Goal: Task Accomplishment & Management: Complete application form

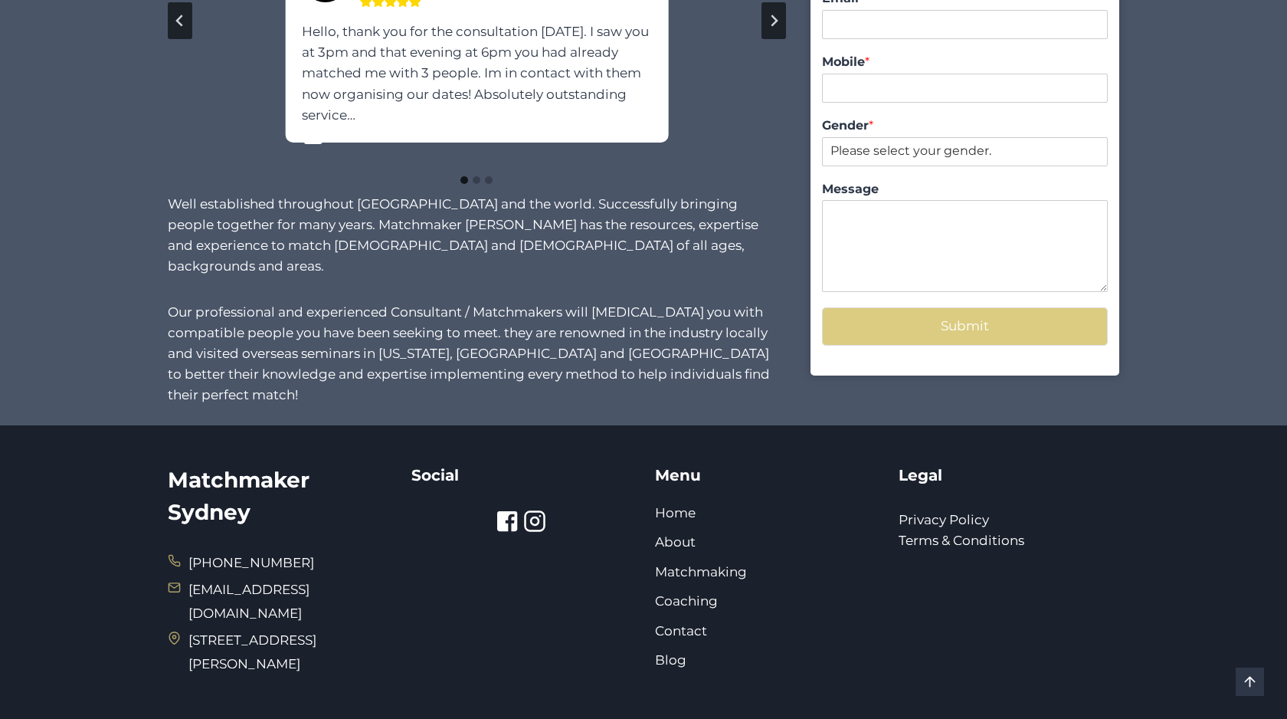
scroll to position [1272, 0]
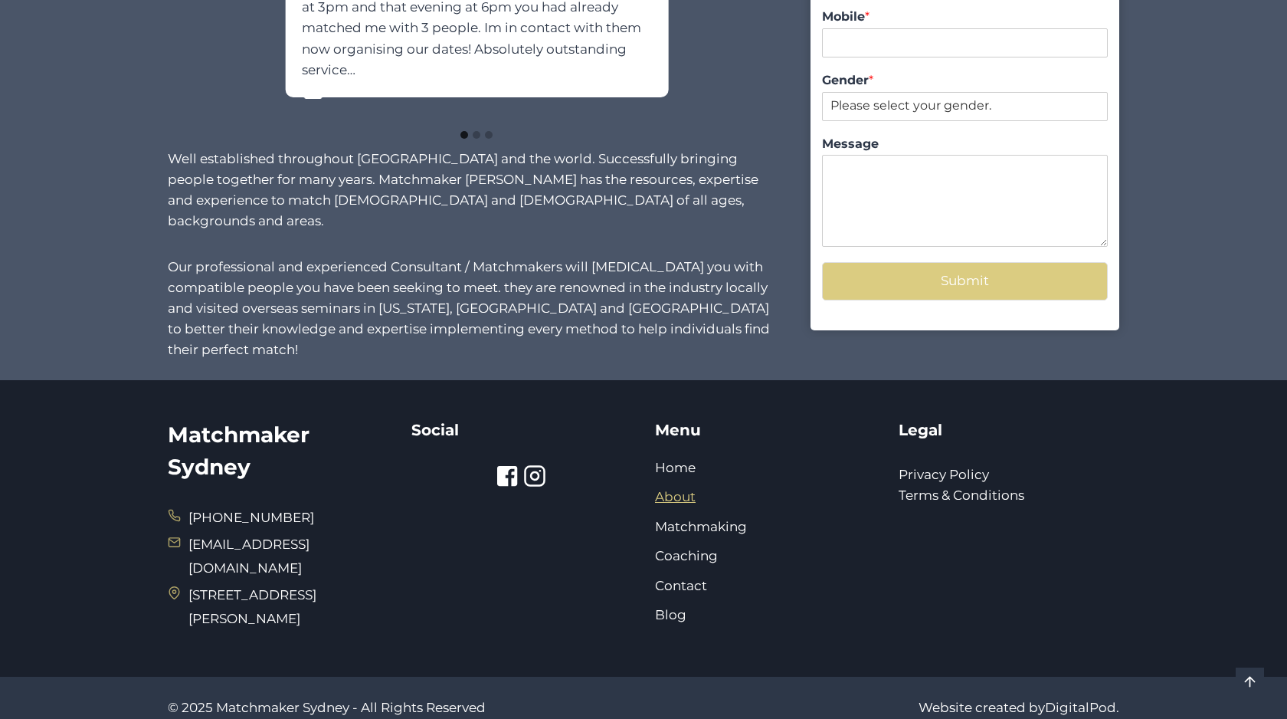
click at [675, 489] on link "About" at bounding box center [675, 496] width 41 height 15
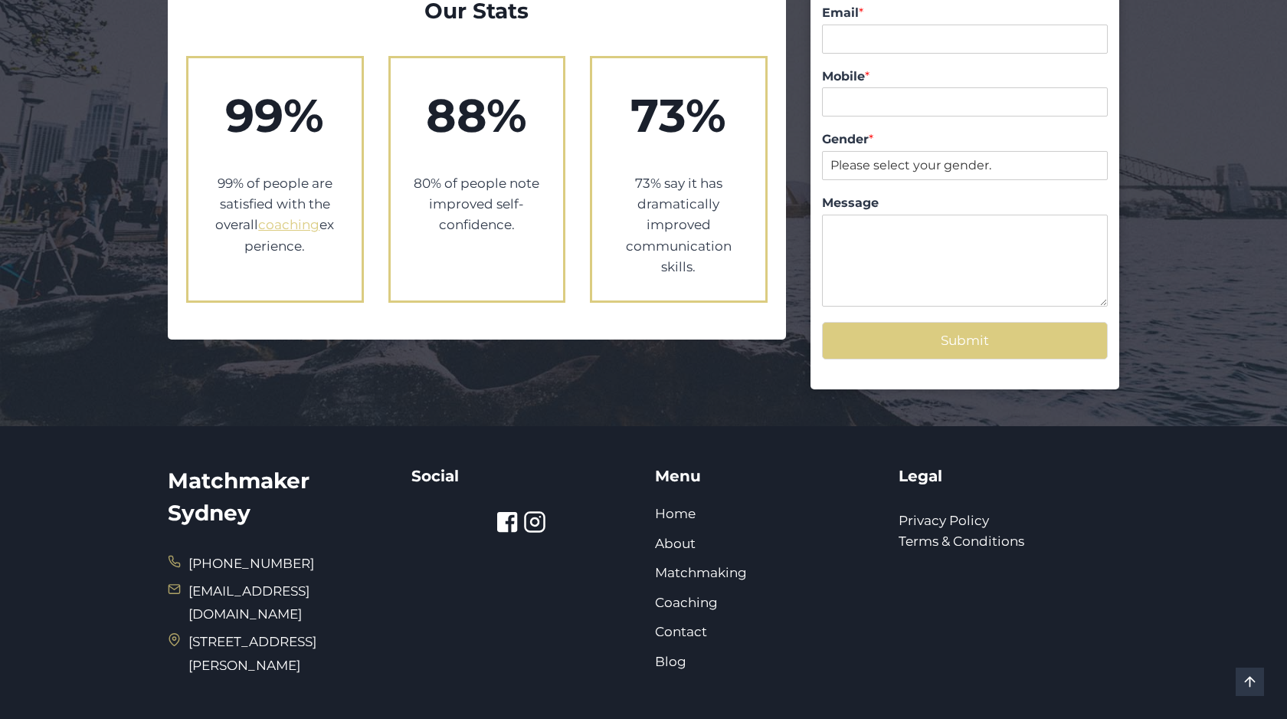
scroll to position [1663, 0]
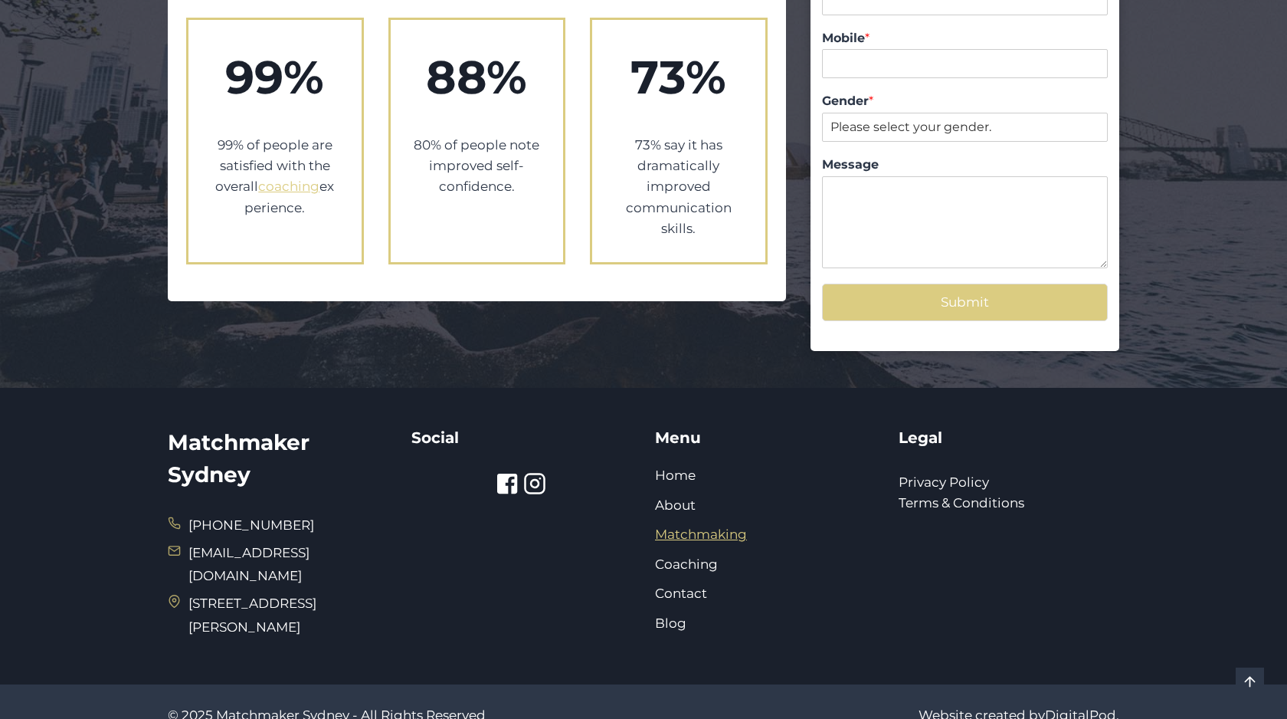
click at [685, 526] on link "Matchmaking" at bounding box center [701, 533] width 92 height 15
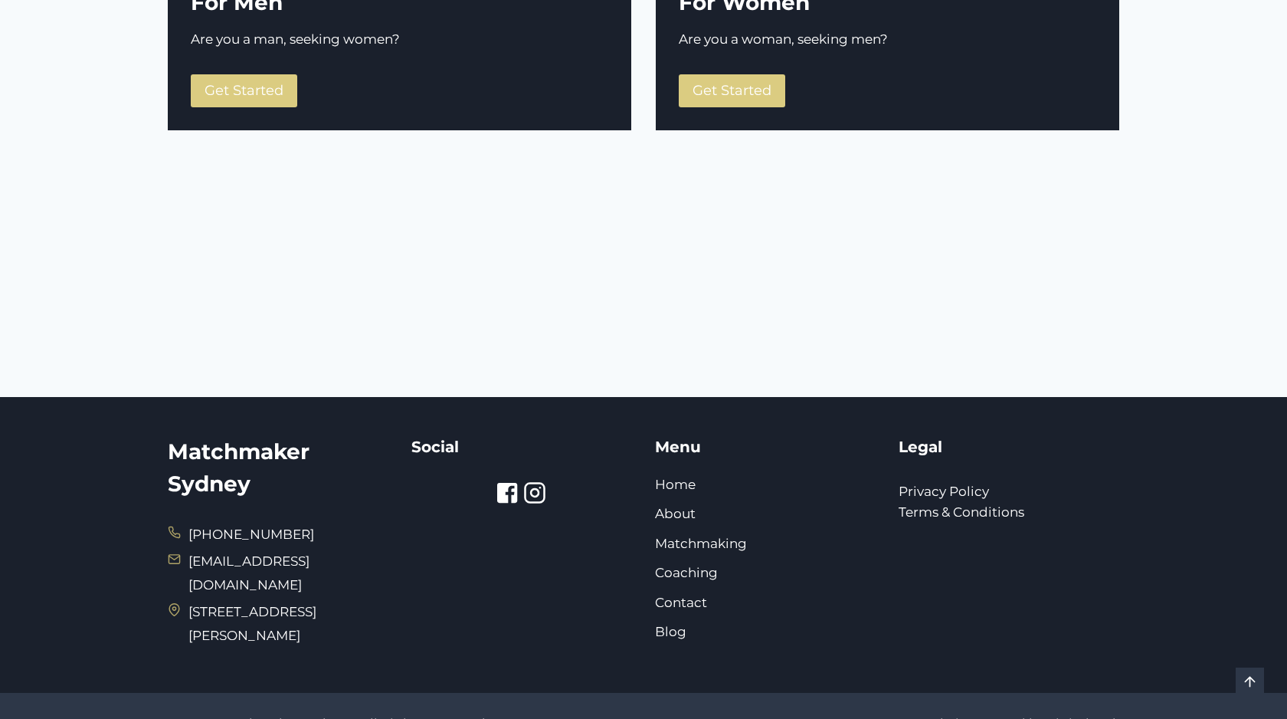
scroll to position [264, 0]
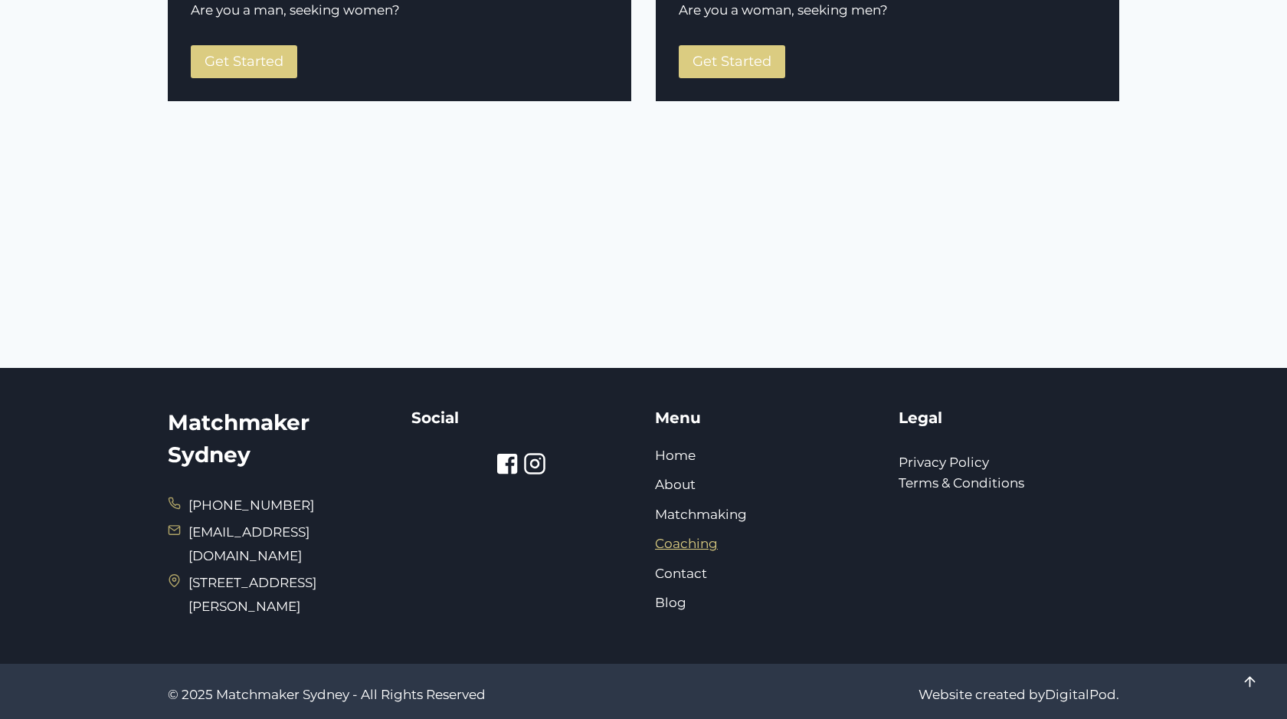
click at [672, 538] on link "Coaching" at bounding box center [686, 542] width 63 height 15
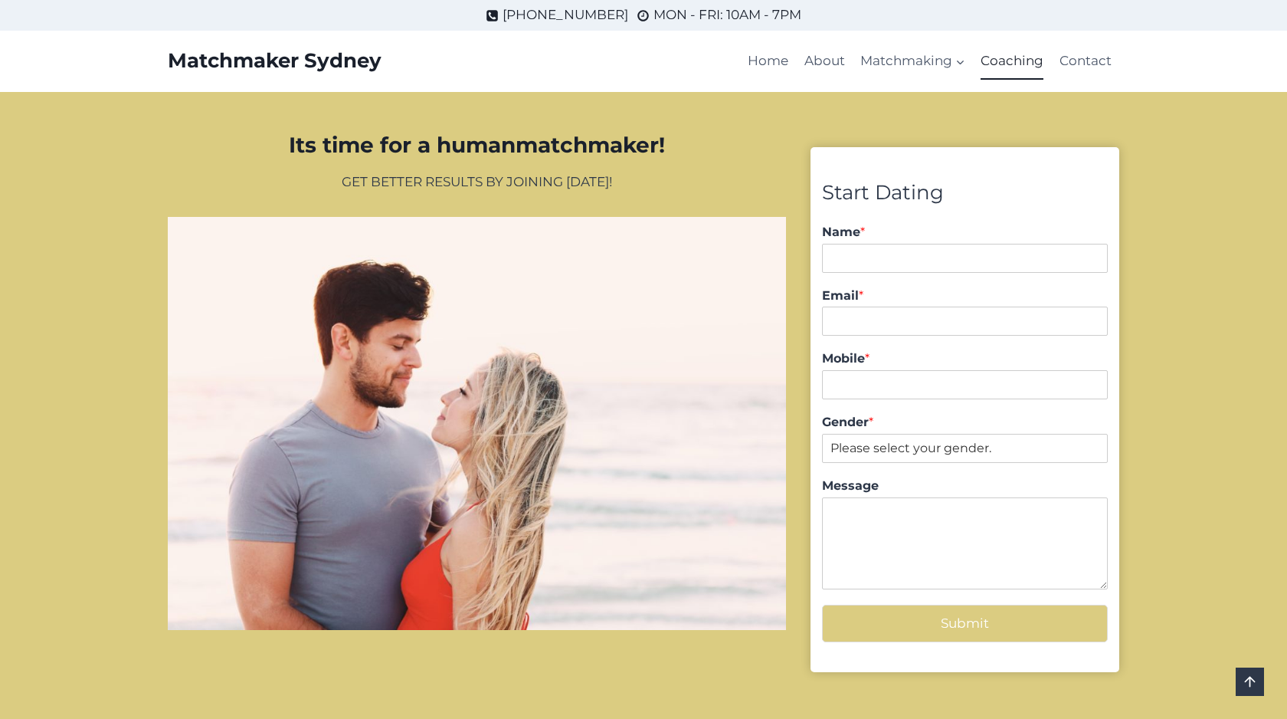
scroll to position [1358, 0]
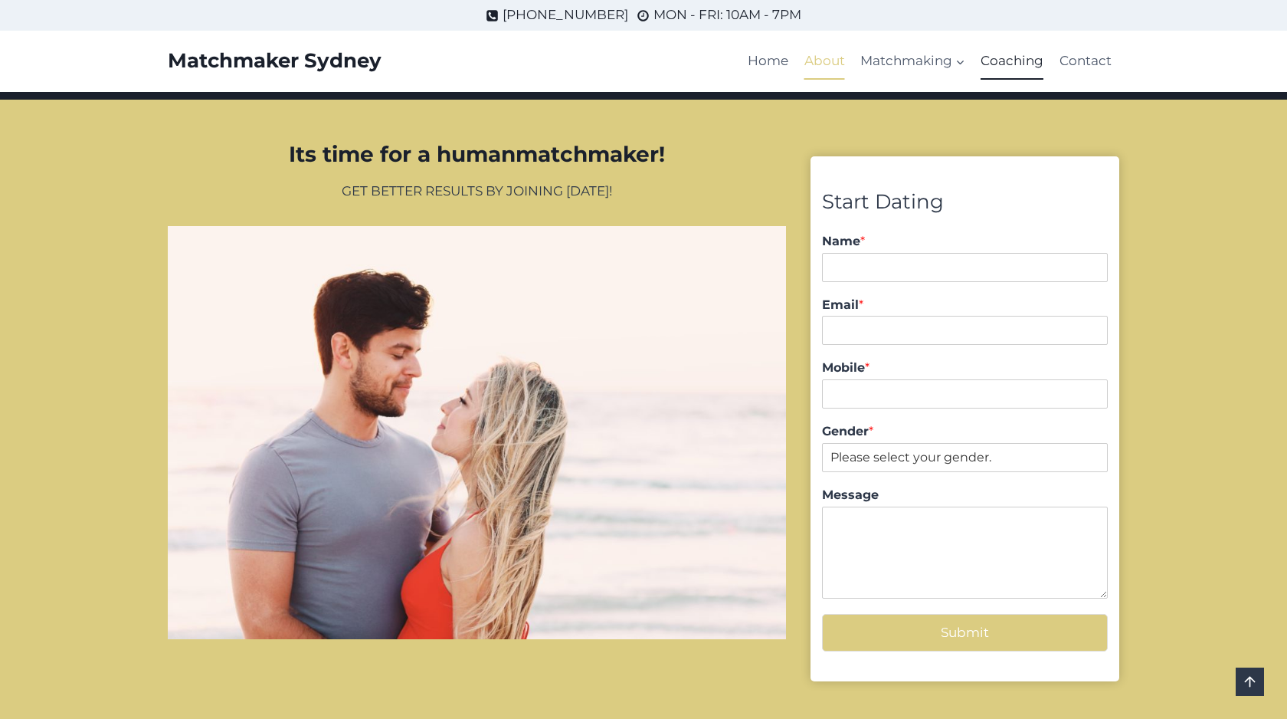
click at [815, 59] on link "About" at bounding box center [825, 61] width 56 height 37
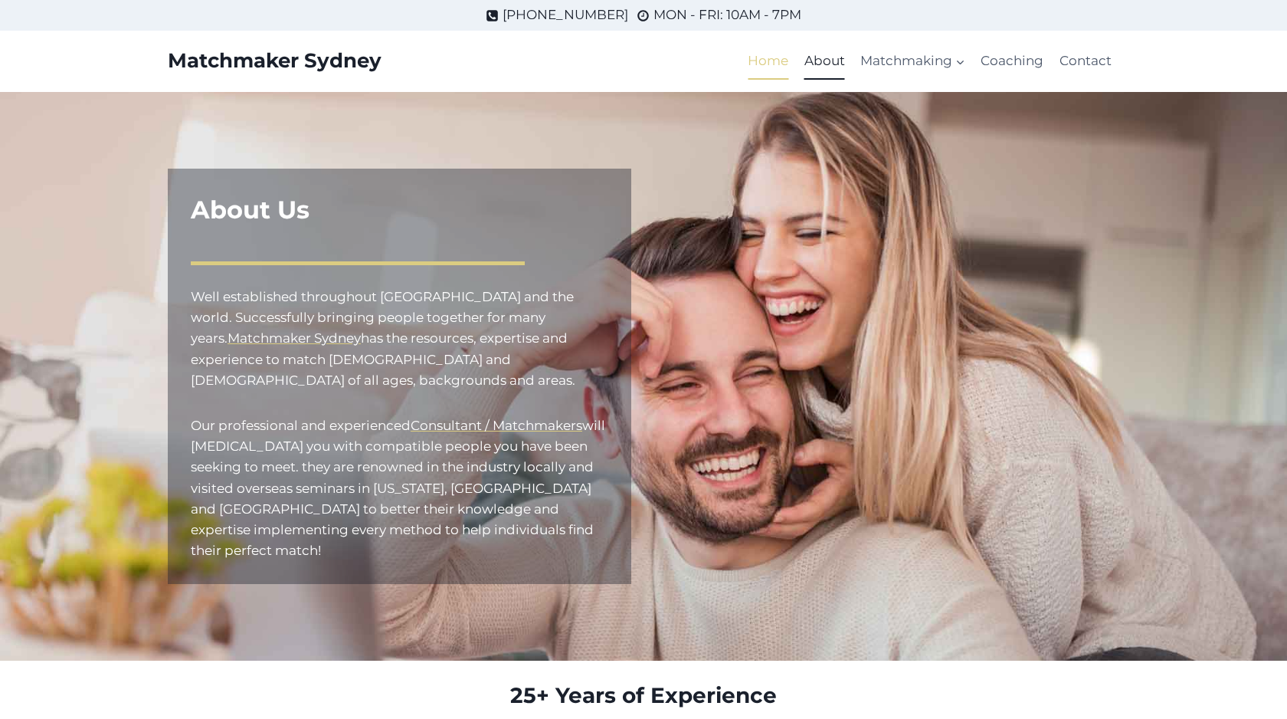
click at [768, 62] on link "Home" at bounding box center [768, 61] width 56 height 37
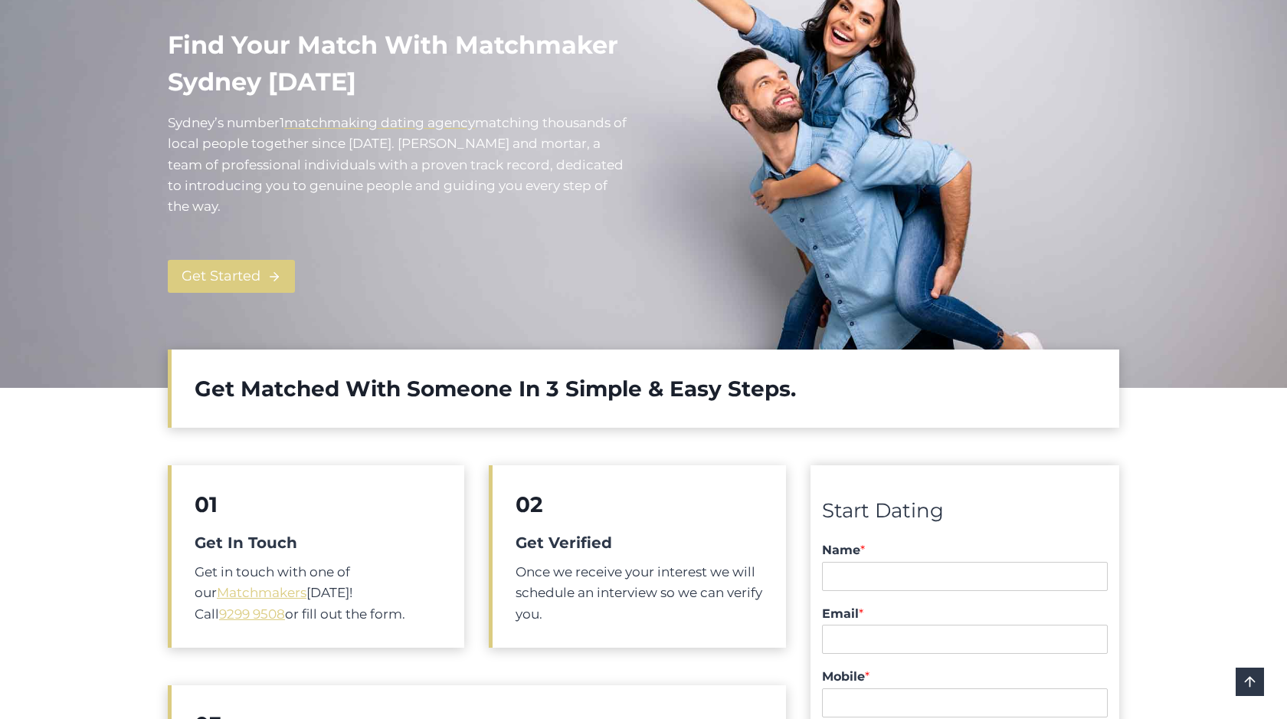
scroll to position [228, 0]
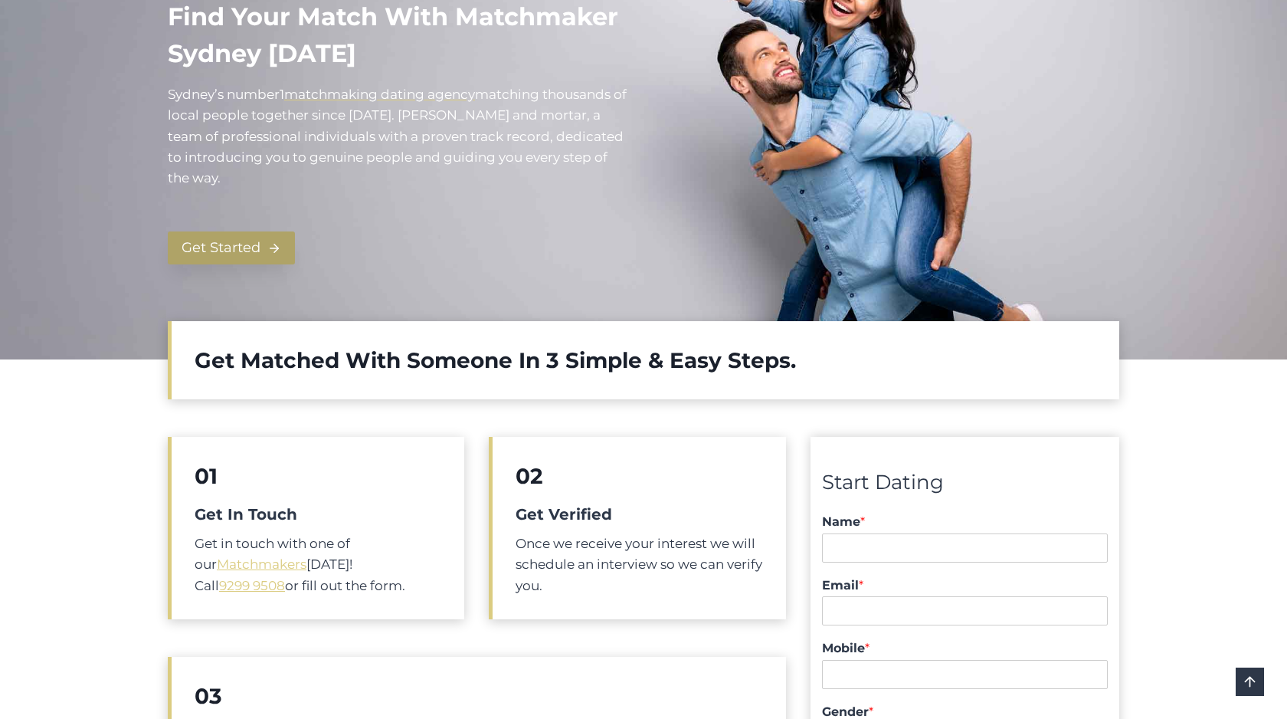
click at [242, 249] on span "Get Started" at bounding box center [221, 248] width 79 height 22
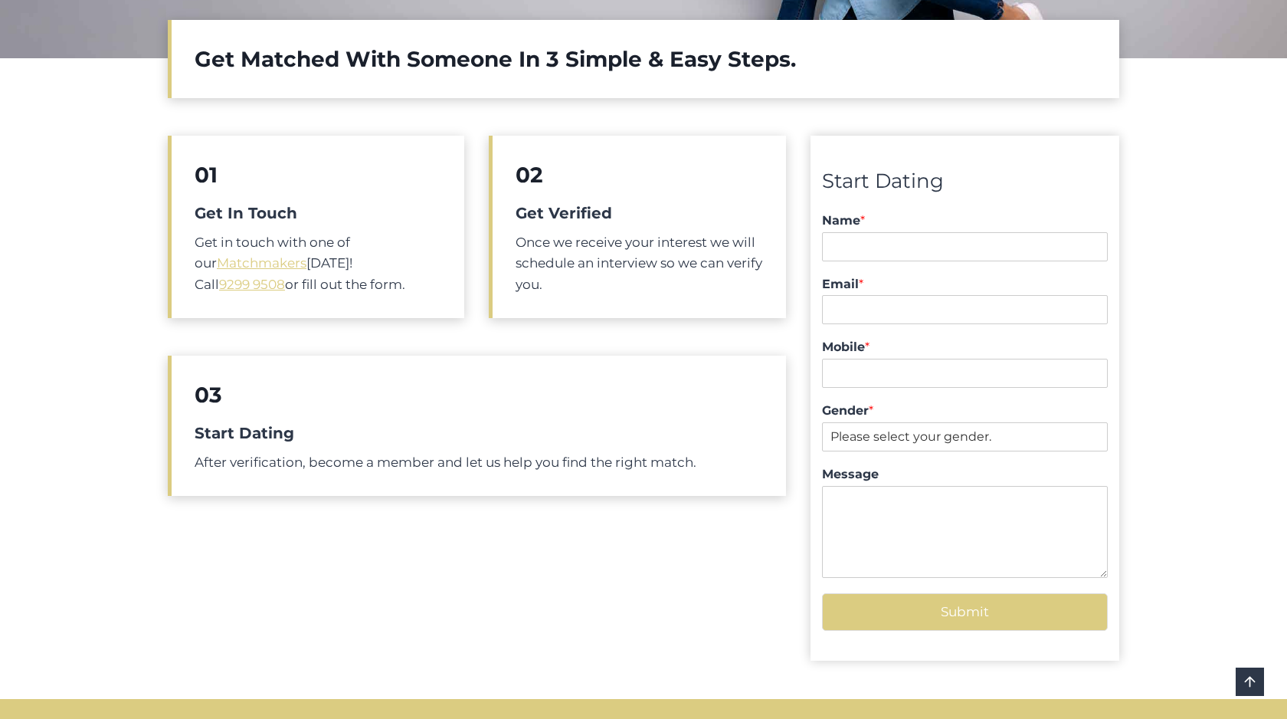
scroll to position [529, 0]
click at [841, 244] on input "Name *" at bounding box center [965, 245] width 286 height 29
type input "Jennifer Emerson"
type input "jenetokyo@gmail.com"
type input "0423814098"
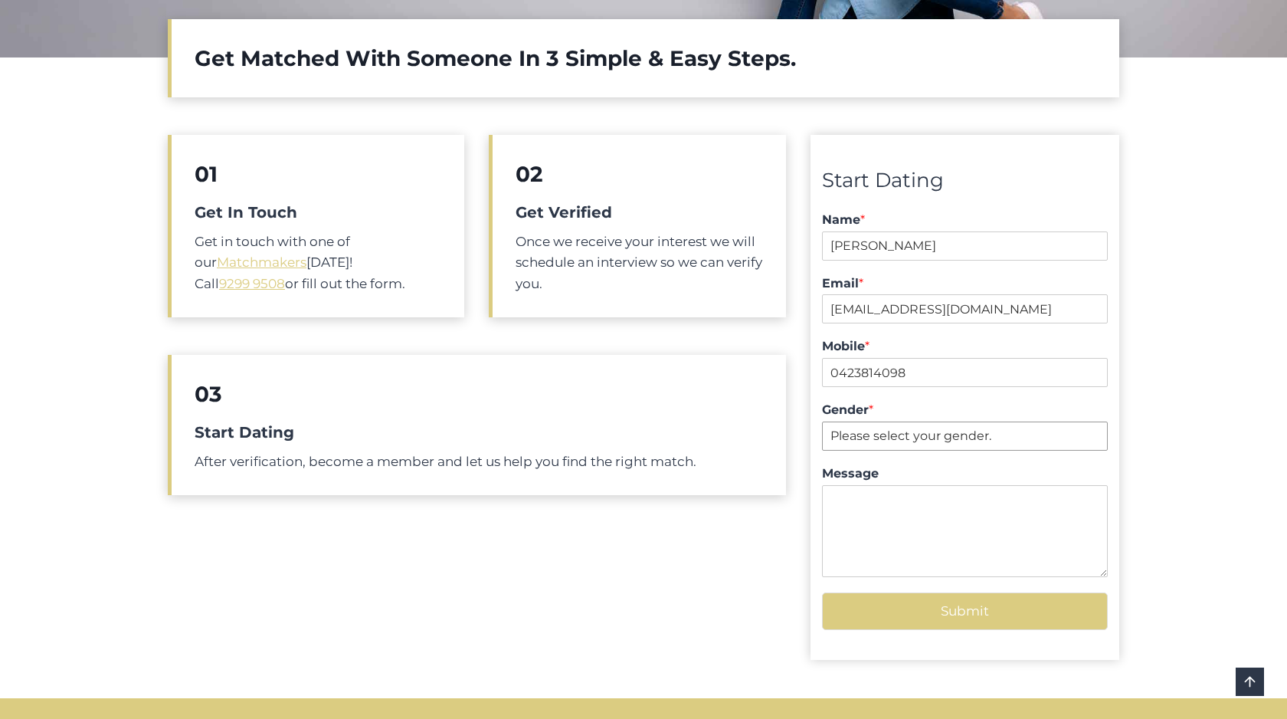
click at [893, 434] on select "Please select your gender. Male Female" at bounding box center [965, 435] width 286 height 29
select select "Female"
click at [842, 493] on textarea "Message" at bounding box center [965, 531] width 286 height 92
click at [941, 497] on textarea "I am an attractive female aged 56 looking to be match" at bounding box center [965, 531] width 286 height 92
drag, startPoint x: 845, startPoint y: 516, endPoint x: 828, endPoint y: 512, distance: 17.5
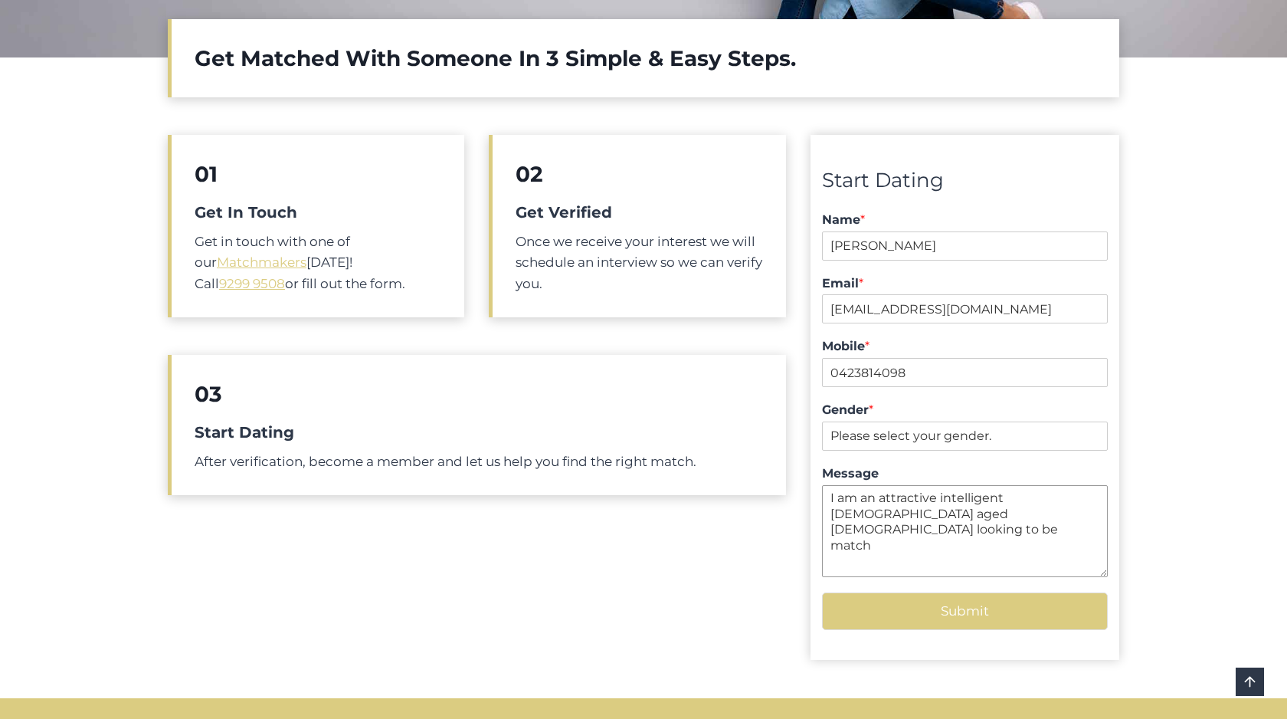
click at [828, 512] on textarea "I am an attractive intelligent female aged 56 looking to be match" at bounding box center [965, 531] width 286 height 92
click at [1087, 499] on textarea "I am an attractive intelligent female aged 56 looking to be match" at bounding box center [965, 531] width 286 height 92
click at [1012, 512] on textarea "I am an attractive intelligent female in my mid 50s looking to be match" at bounding box center [965, 531] width 286 height 92
click at [940, 529] on textarea "I am an attractive intelligent female in my mid 50s looking to be matched with …" at bounding box center [965, 531] width 286 height 92
type textarea "I am an attractive intelligent female in my mid 50s looking to be matched with …"
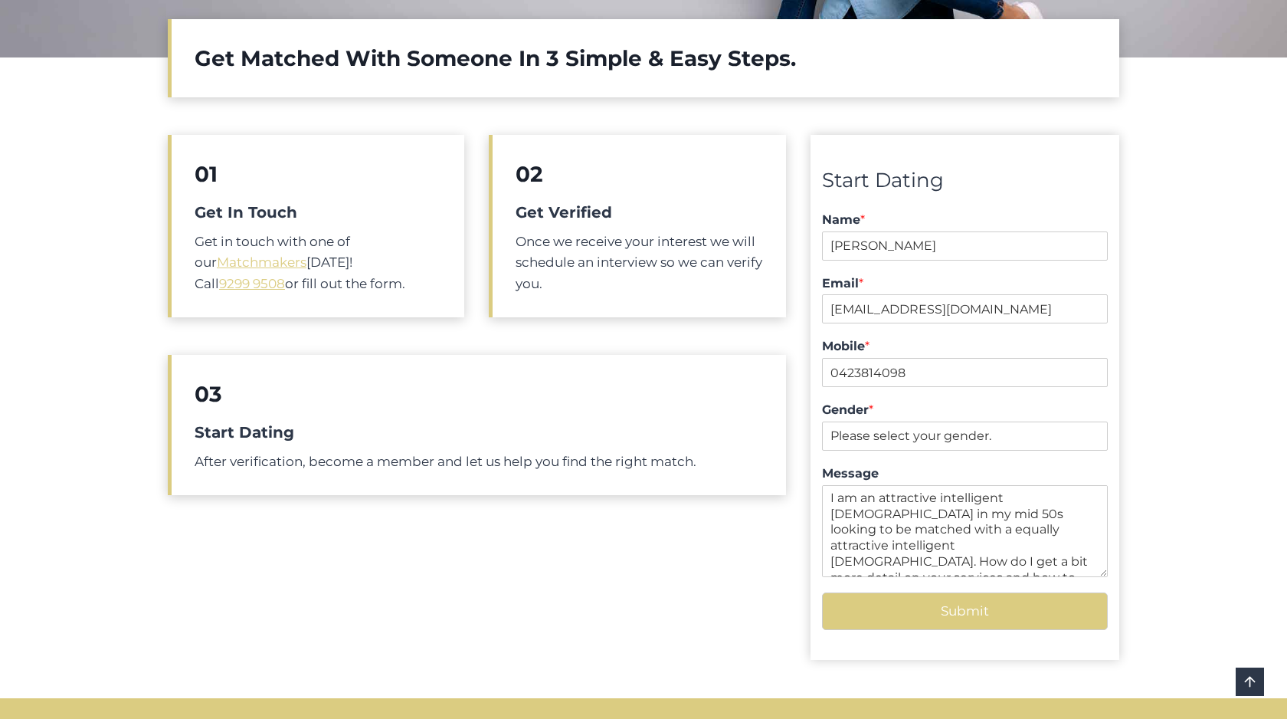
click at [943, 609] on button "Submit" at bounding box center [965, 611] width 286 height 38
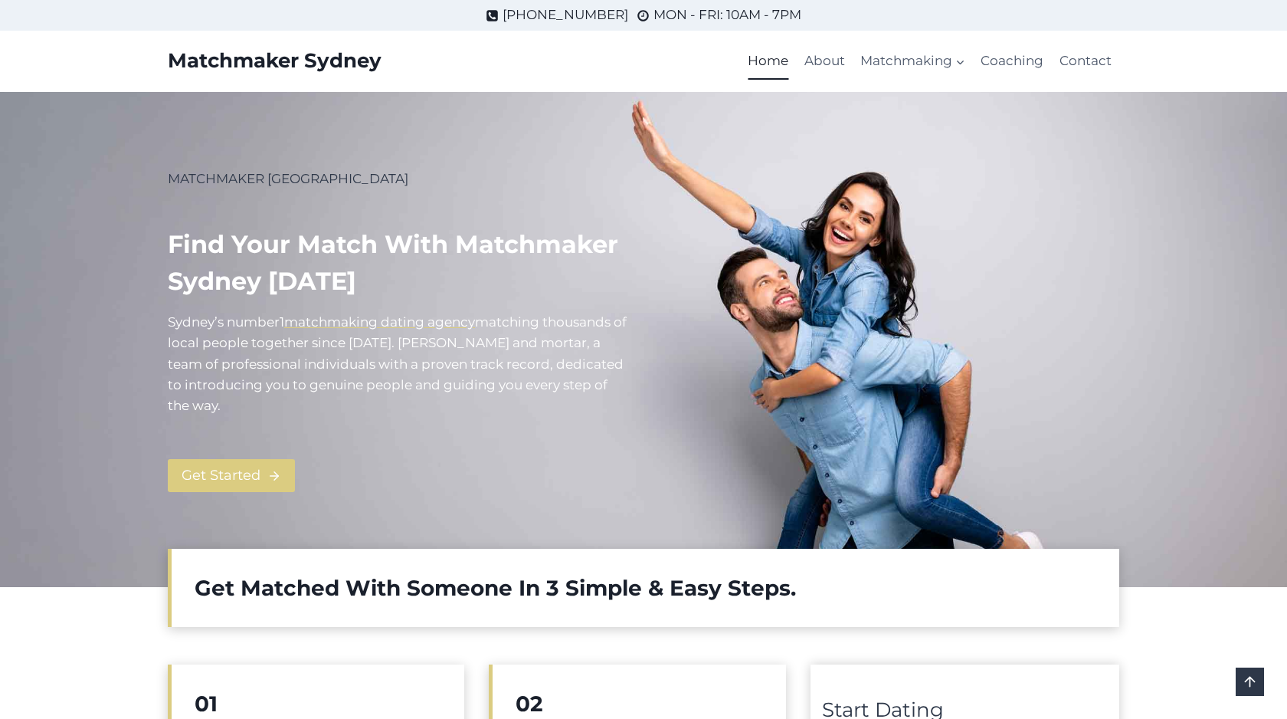
select select "[DEMOGRAPHIC_DATA]"
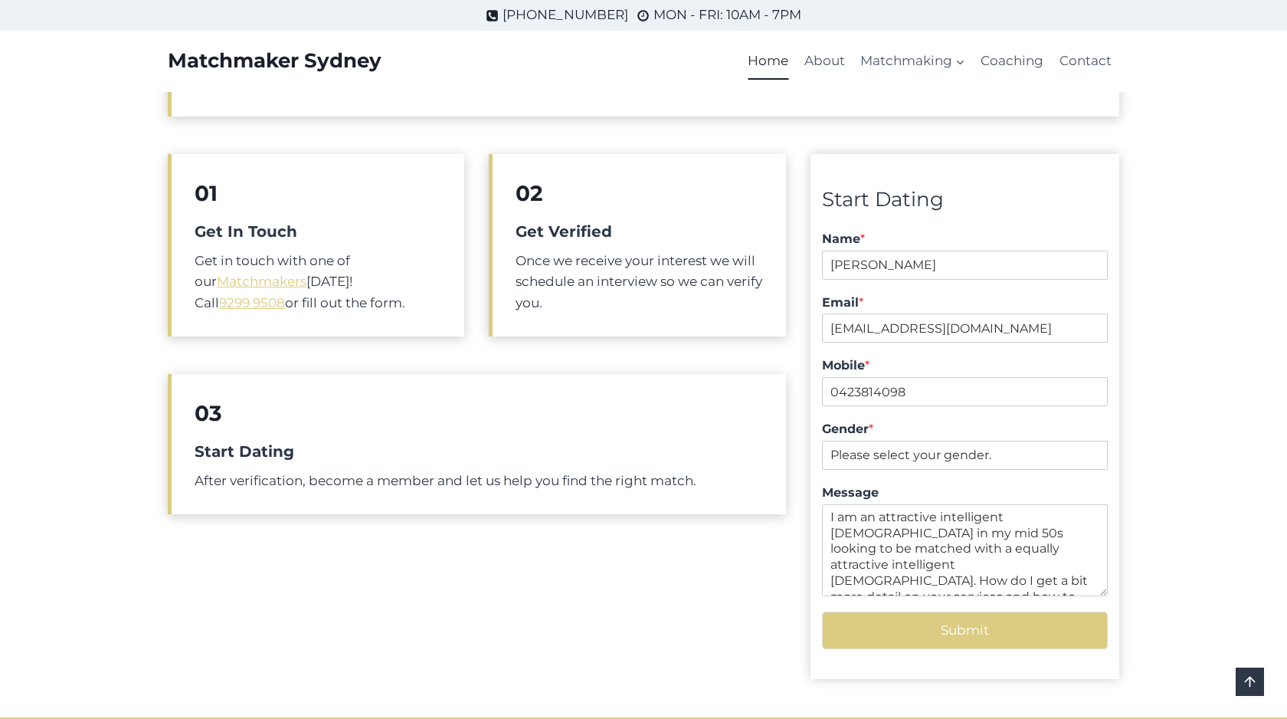
scroll to position [464, 0]
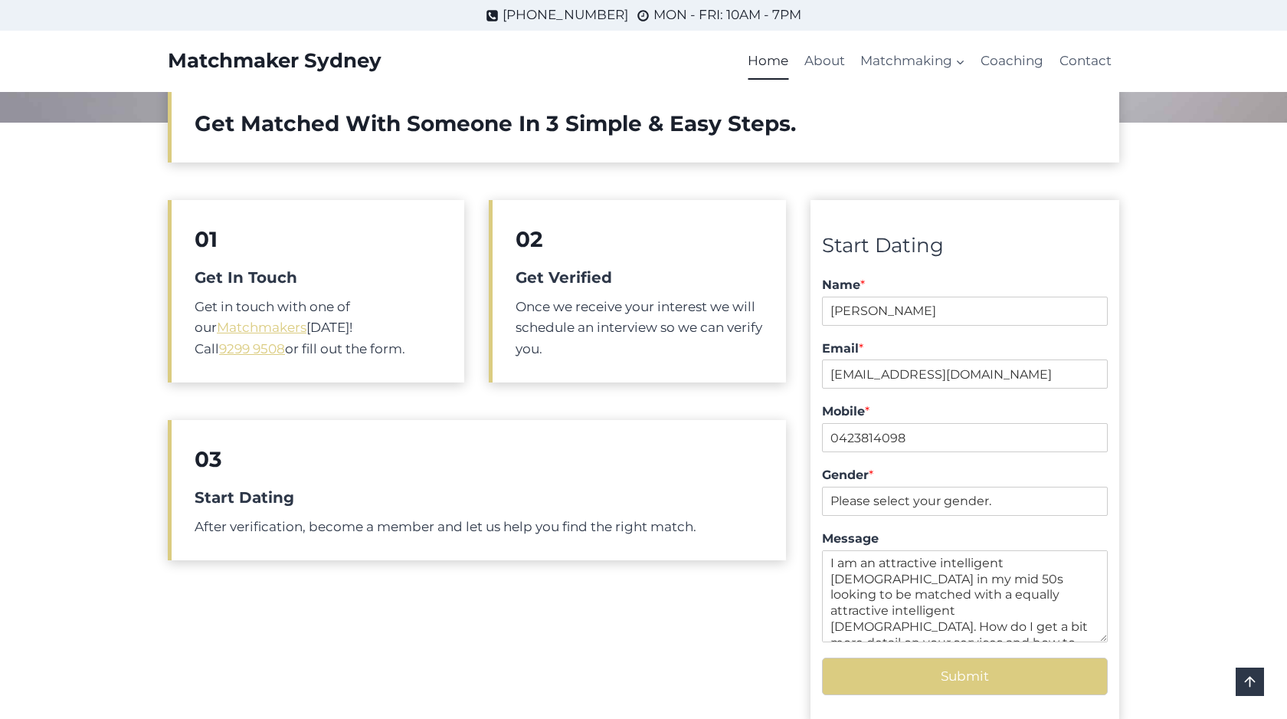
click at [964, 677] on button "Submit" at bounding box center [965, 676] width 286 height 38
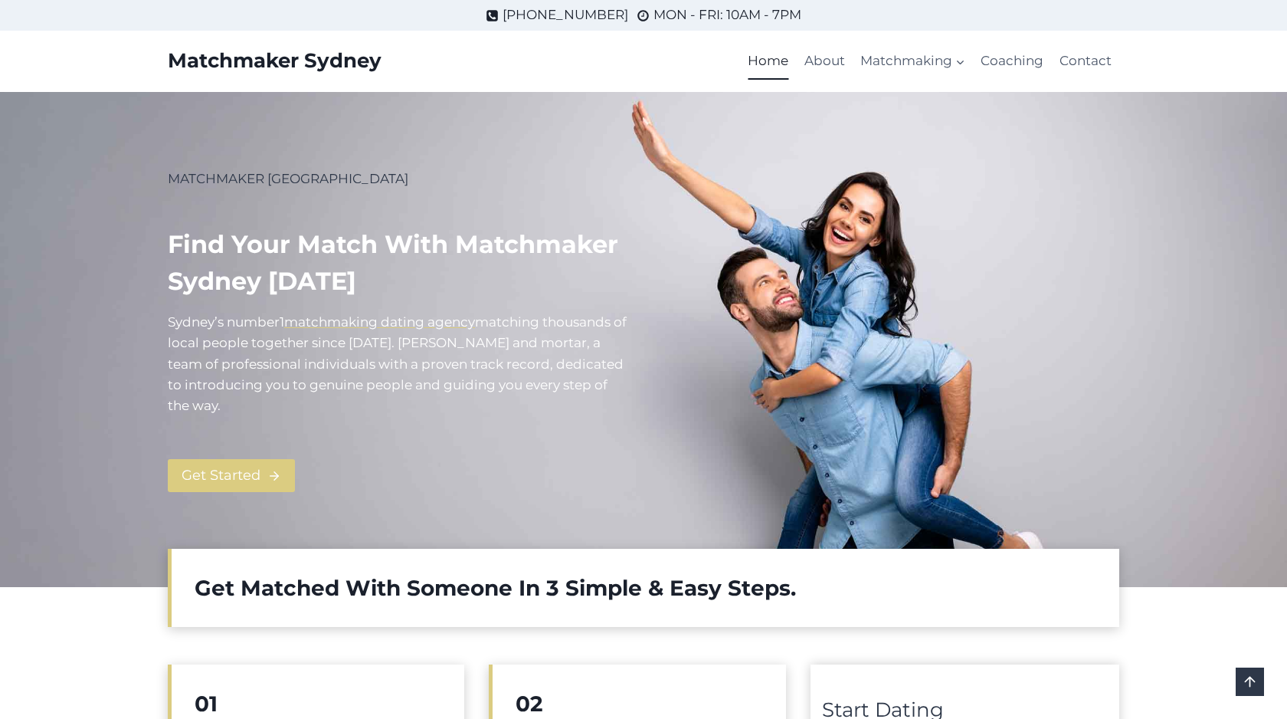
select select "[DEMOGRAPHIC_DATA]"
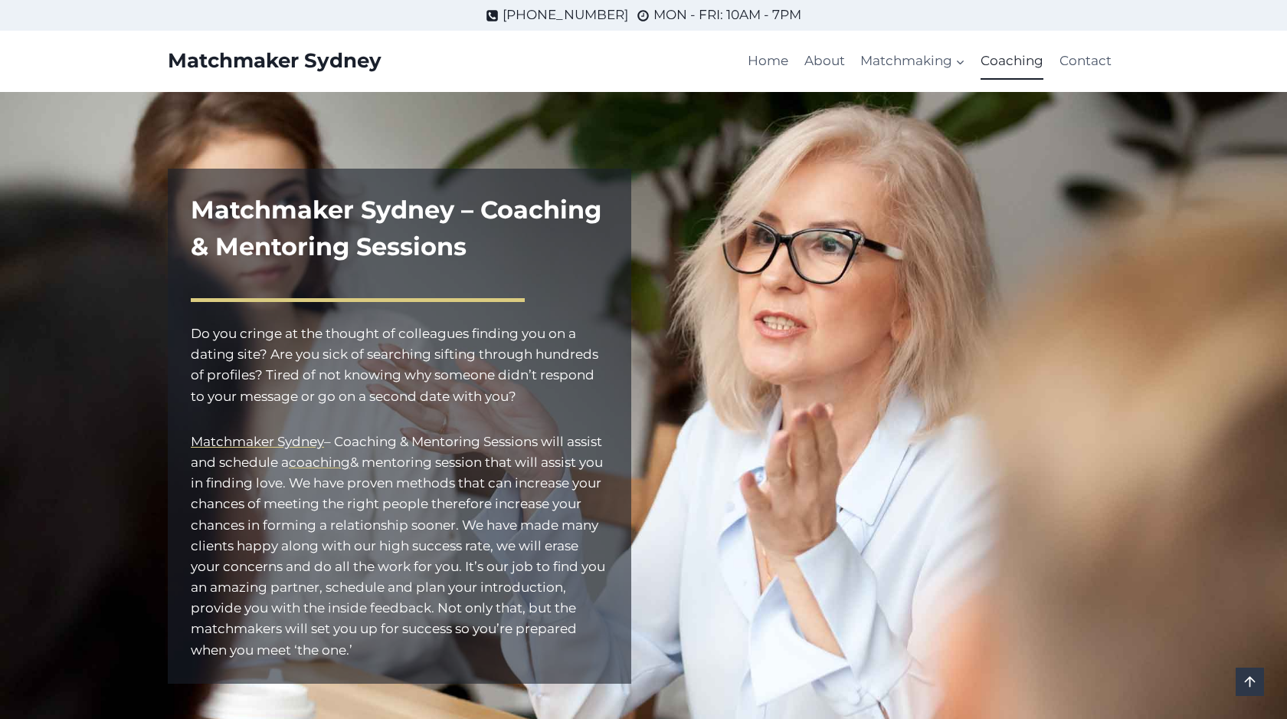
scroll to position [1356, 0]
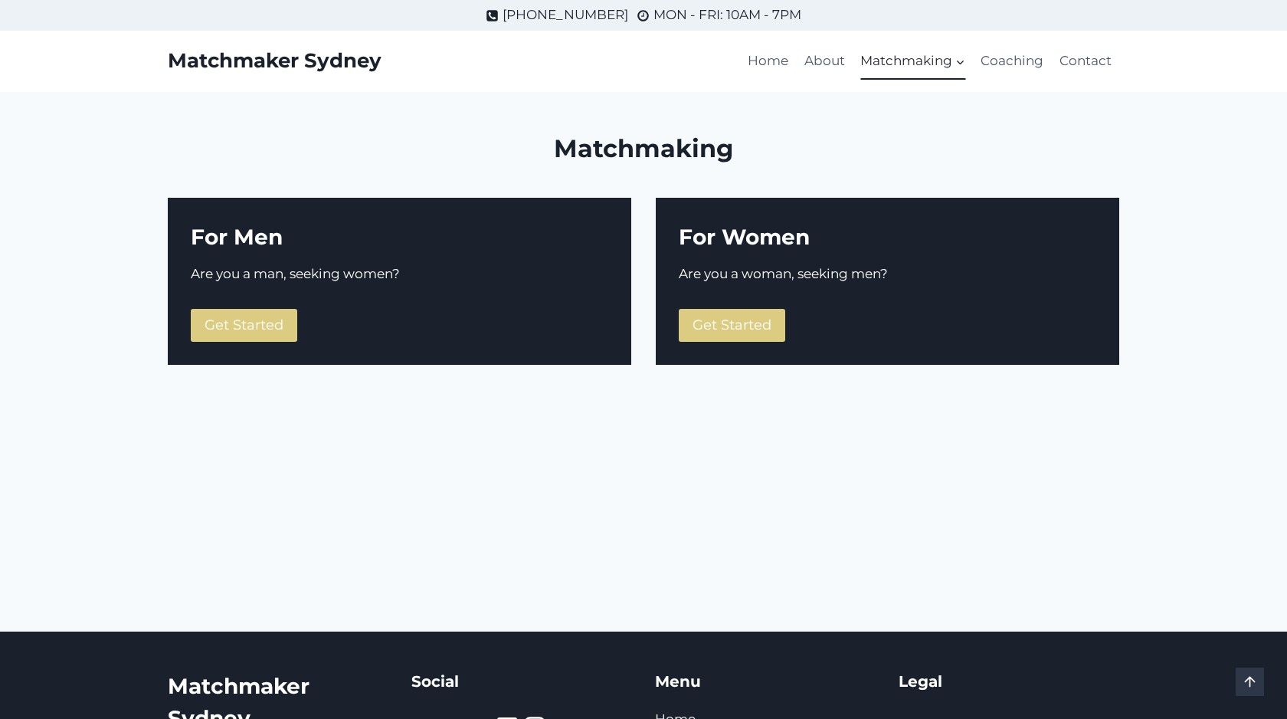
scroll to position [261, 0]
